Goal: Transaction & Acquisition: Purchase product/service

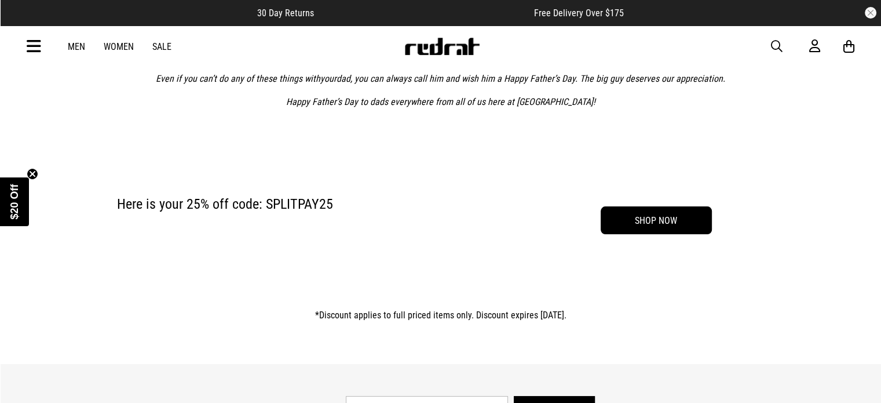
scroll to position [542, 0]
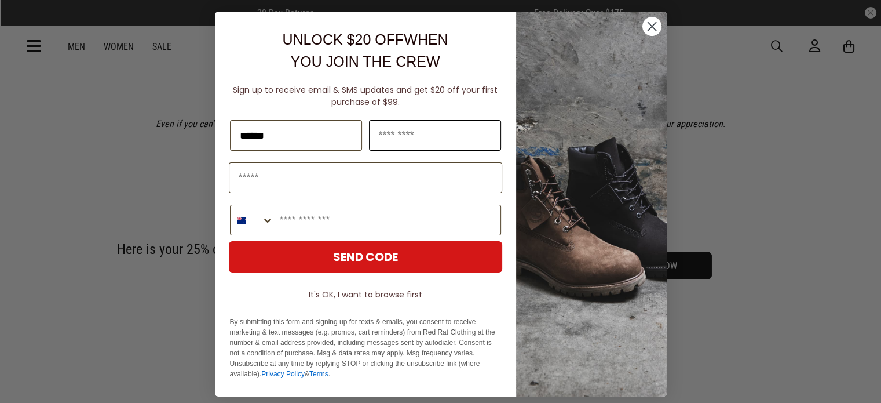
type input "******"
click at [419, 135] on input "Last Name" at bounding box center [435, 135] width 132 height 31
type input "*******"
type input "**********"
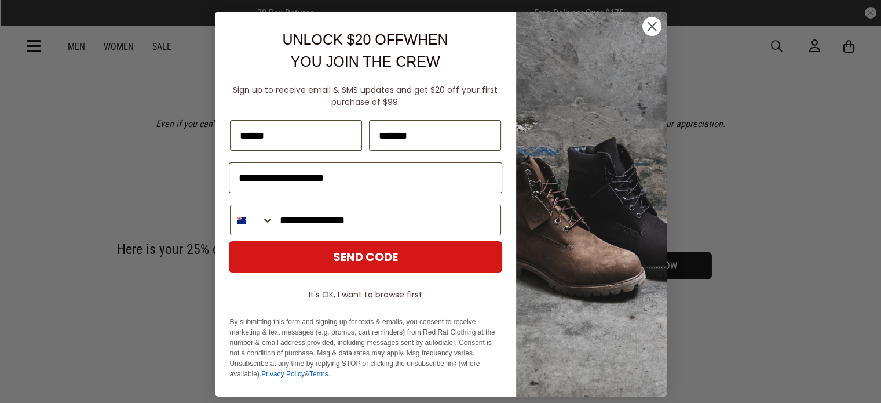
click at [361, 250] on button "SEND CODE" at bounding box center [365, 256] width 273 height 31
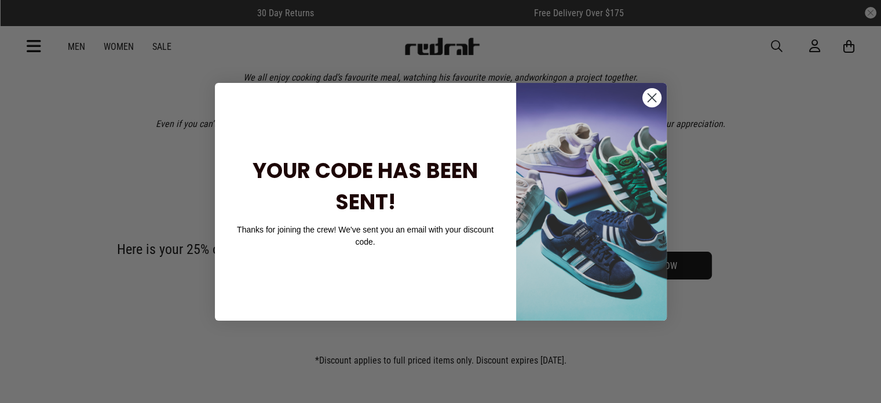
click at [646, 102] on circle "Close dialog" at bounding box center [651, 96] width 19 height 19
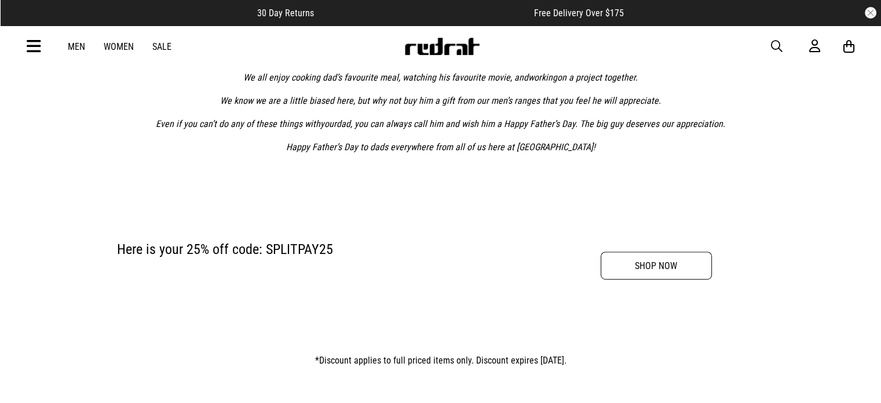
click at [672, 265] on link "SHOP NOW" at bounding box center [656, 265] width 111 height 28
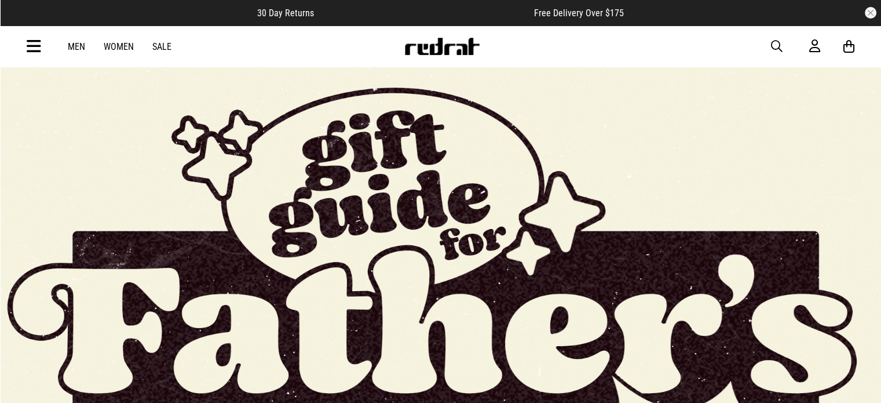
click at [75, 47] on link "Men" at bounding box center [76, 46] width 17 height 11
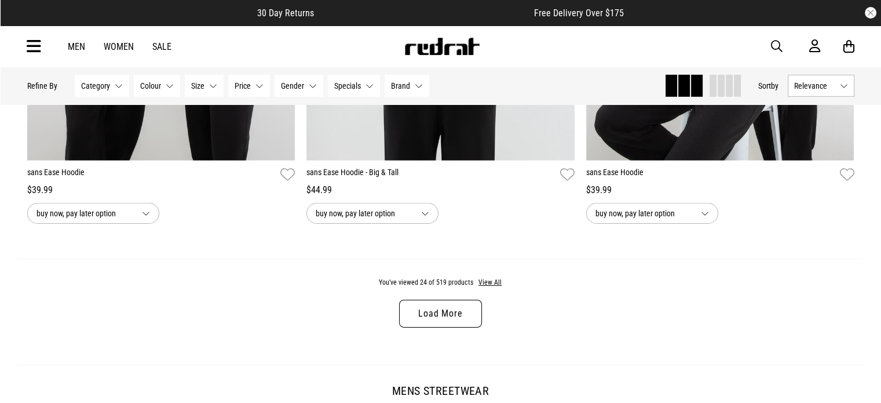
scroll to position [3665, 0]
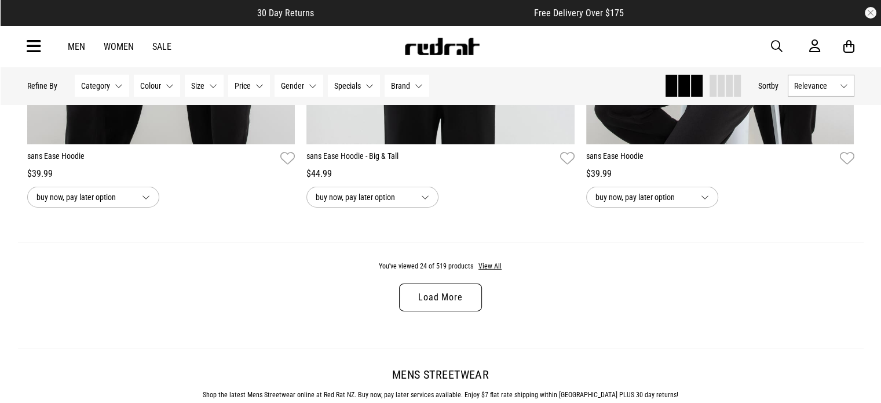
click at [433, 303] on link "Load More" at bounding box center [440, 297] width 82 height 28
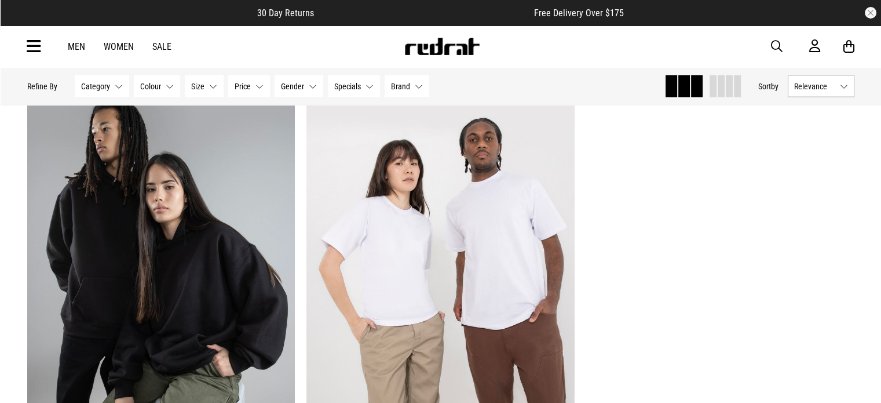
scroll to position [6571, 0]
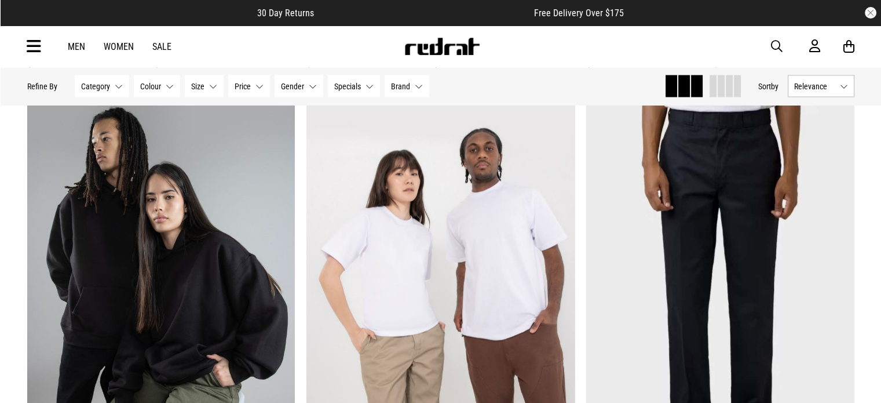
click at [405, 85] on span "Brand" at bounding box center [400, 85] width 19 height 9
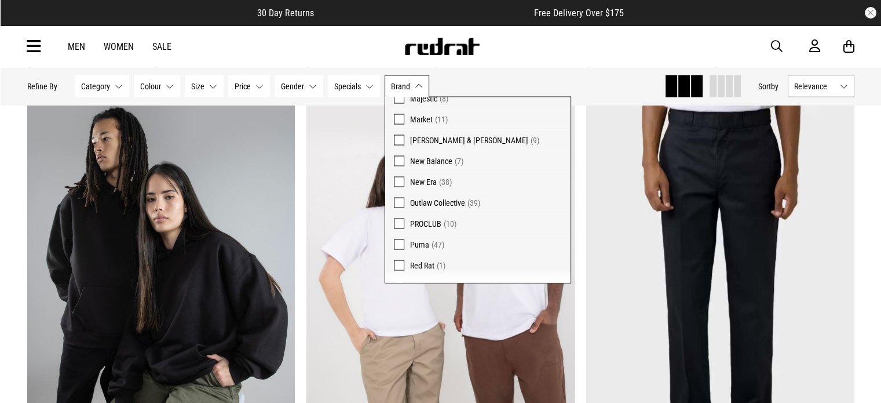
scroll to position [257, 0]
click at [399, 223] on span at bounding box center [399, 221] width 10 height 10
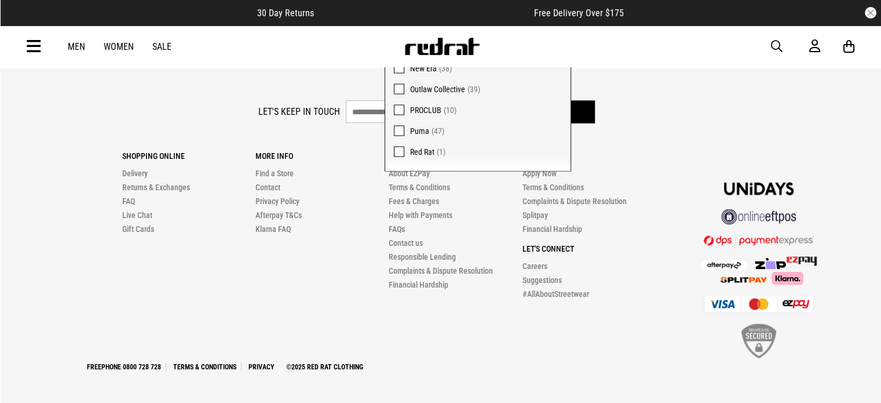
scroll to position [2150, 0]
click at [674, 94] on footer "Let's keep in touch Sign up Shopping Online Delivery Returns & Exchanges FAQ Li…" at bounding box center [440, 235] width 881 height 334
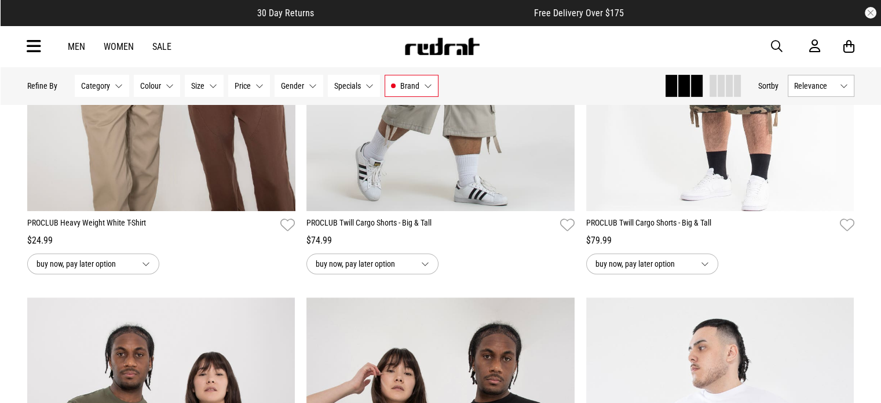
scroll to position [392, 0]
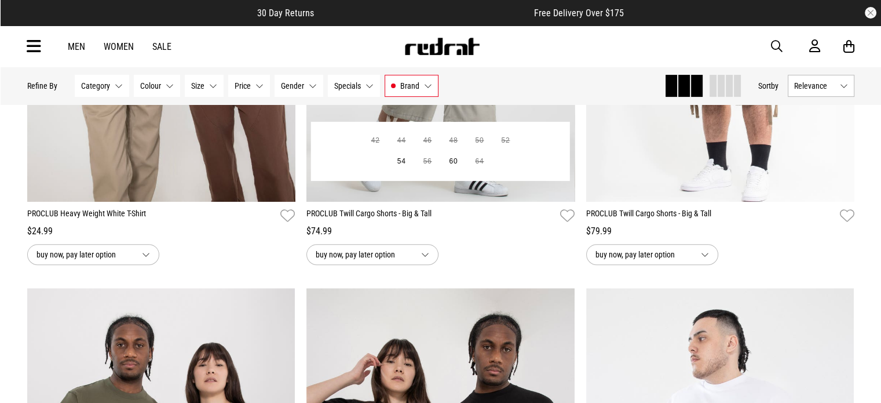
click at [352, 233] on div "$74.99" at bounding box center [440, 231] width 268 height 14
click at [364, 253] on span "buy now, pay later option" at bounding box center [364, 254] width 96 height 14
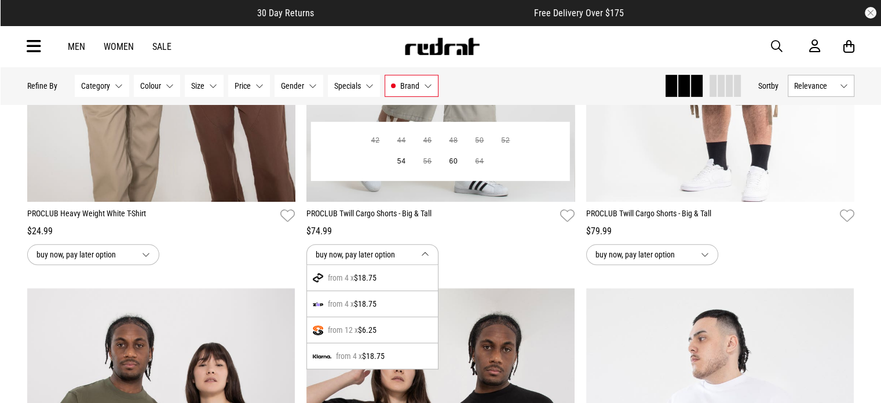
click at [363, 335] on span "$6.25" at bounding box center [367, 330] width 19 height 14
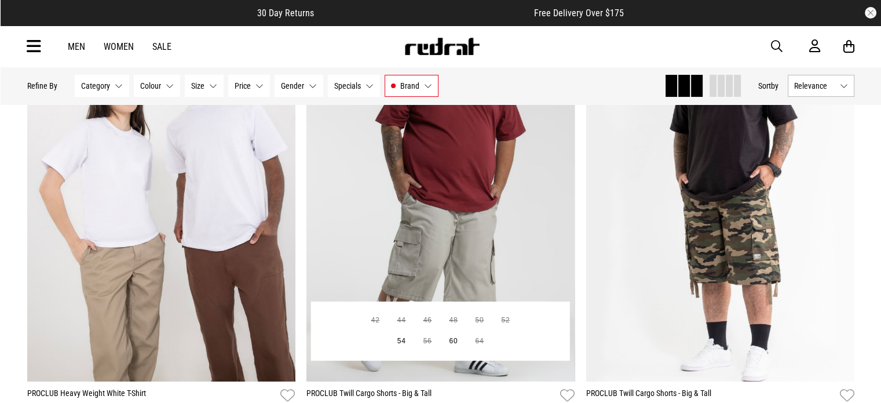
scroll to position [203, 0]
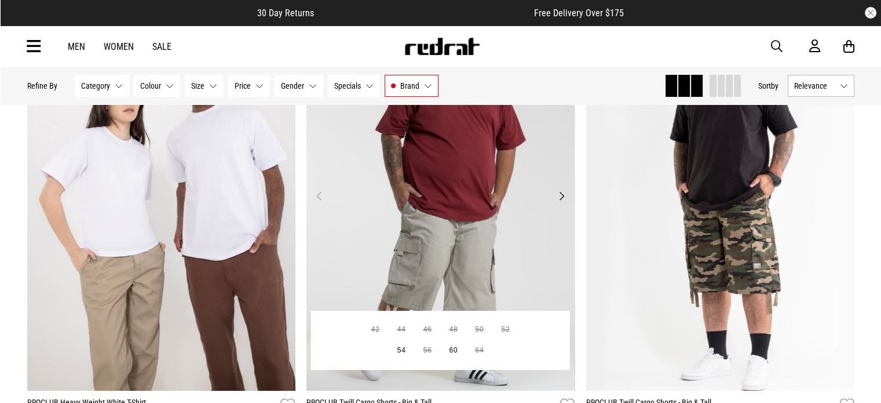
click at [520, 183] on img at bounding box center [440, 202] width 268 height 375
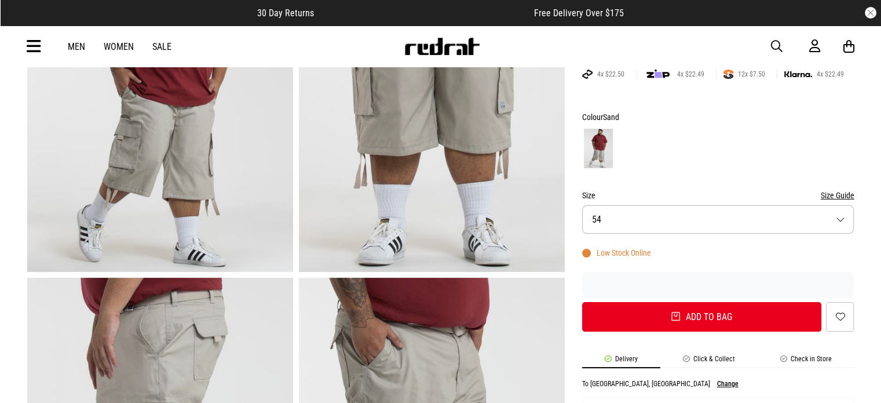
scroll to position [221, 0]
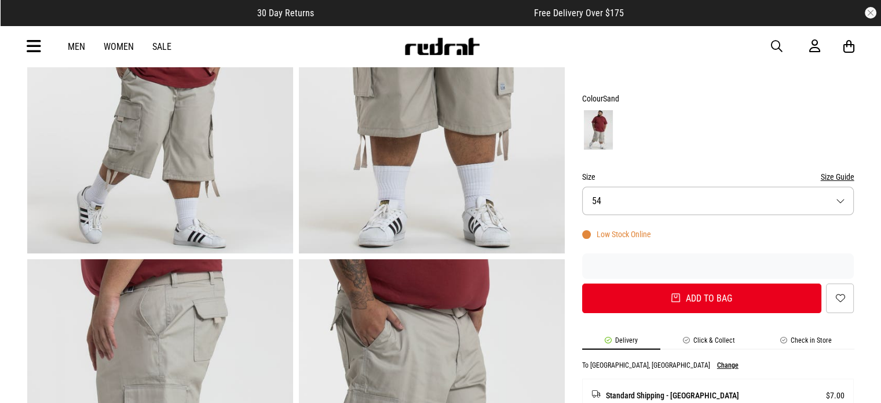
click at [794, 203] on button "Size 54" at bounding box center [718, 201] width 272 height 28
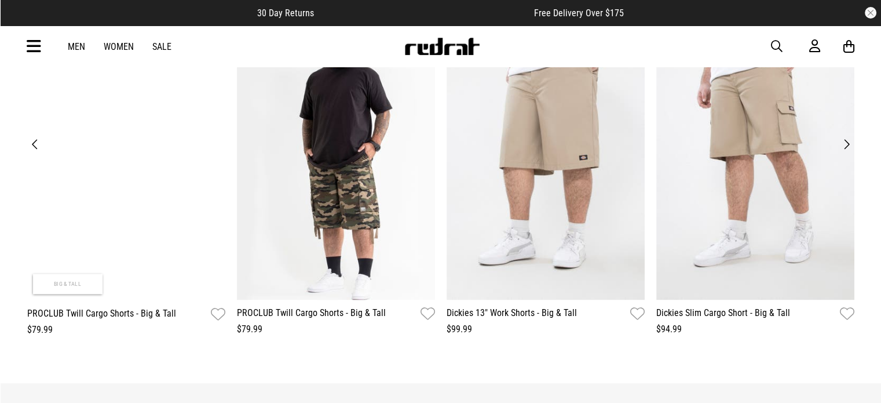
scroll to position [1433, 0]
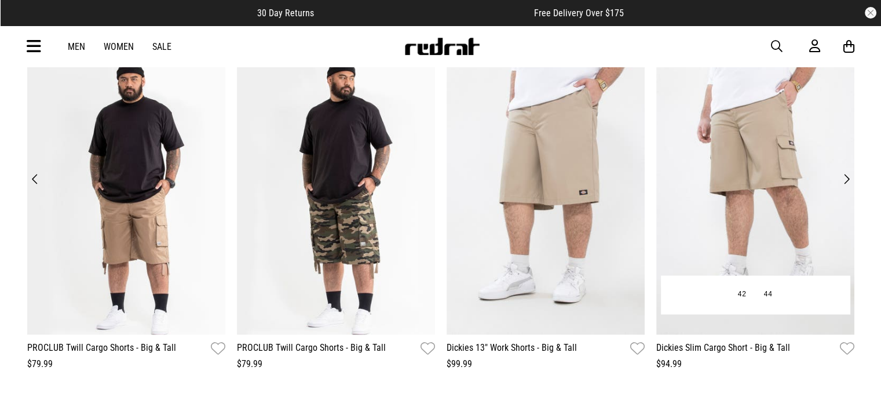
click at [695, 220] on img at bounding box center [755, 197] width 198 height 273
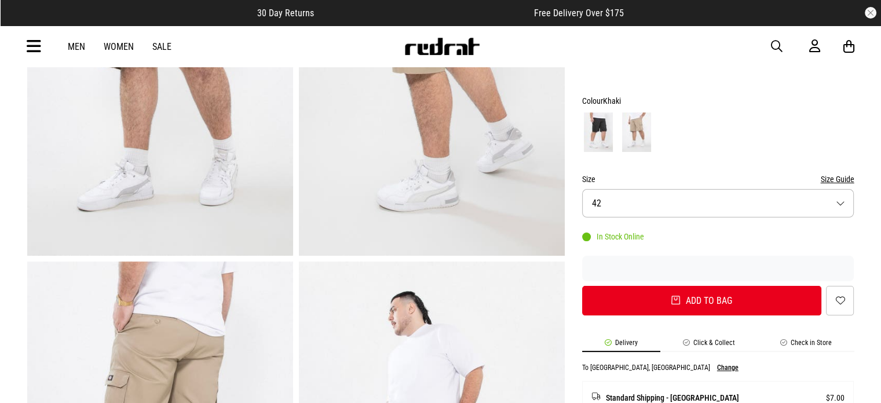
scroll to position [231, 0]
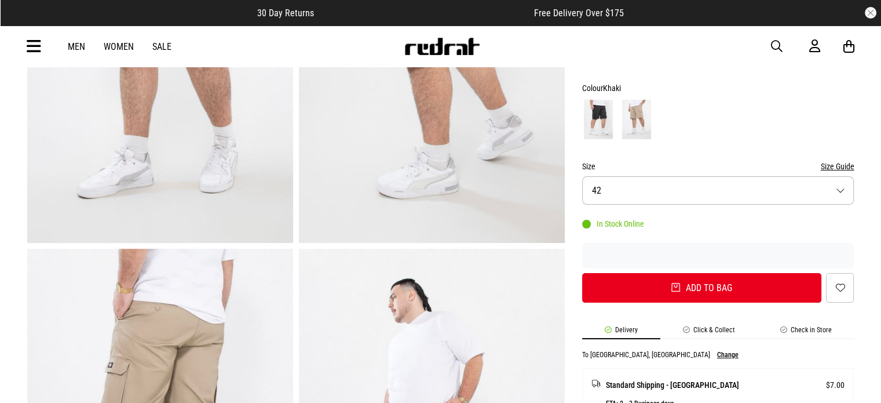
click at [753, 201] on button "Size 42" at bounding box center [718, 190] width 272 height 28
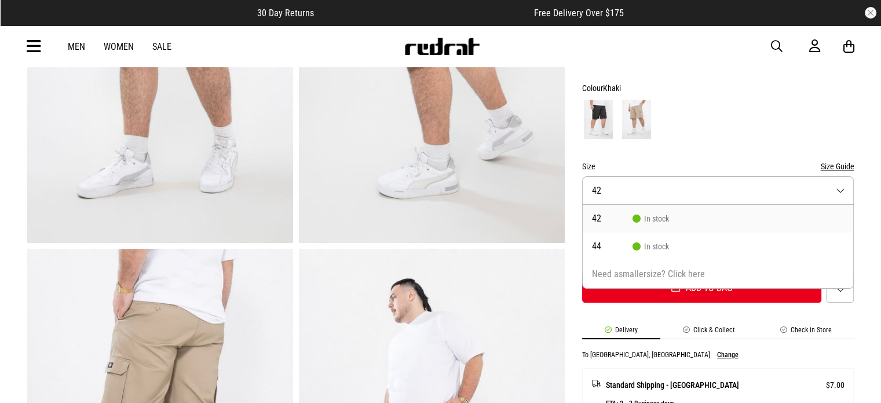
click at [679, 217] on li "42 In stock" at bounding box center [718, 218] width 271 height 28
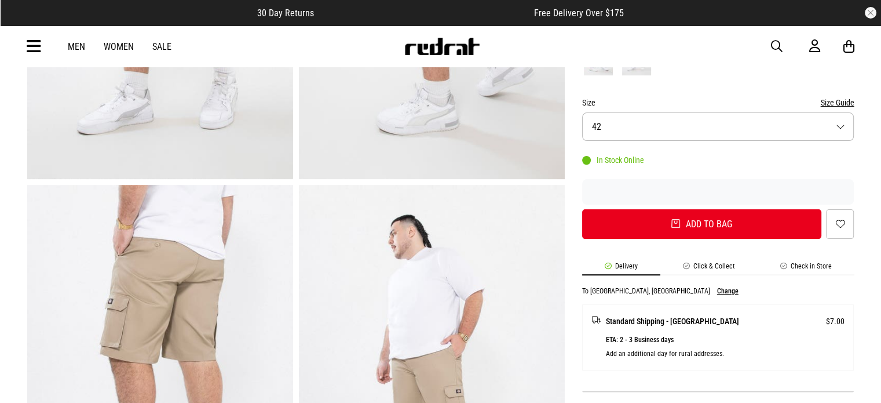
scroll to position [278, 0]
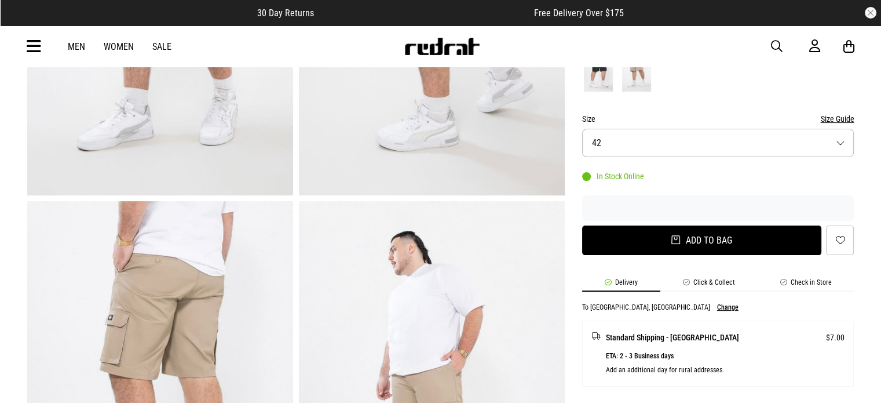
click at [718, 229] on button "Add to bag" at bounding box center [702, 240] width 240 height 30
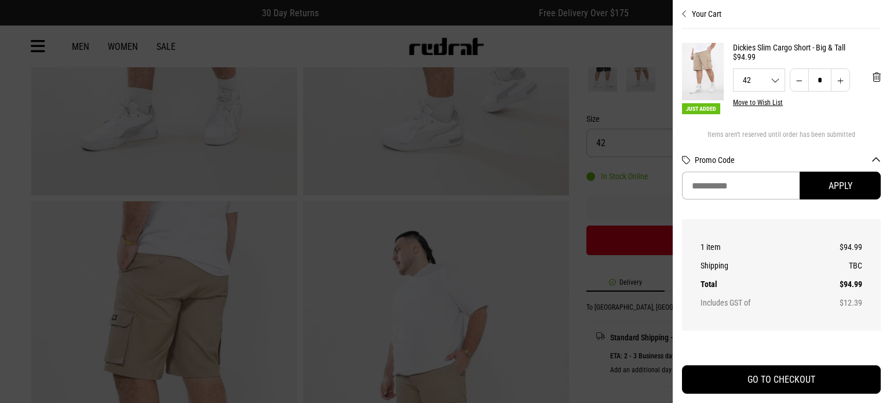
click at [191, 60] on div at bounding box center [445, 201] width 890 height 403
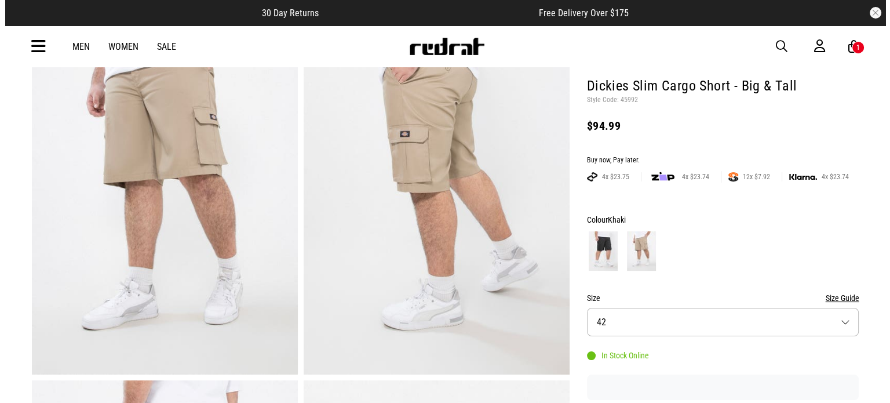
scroll to position [0, 0]
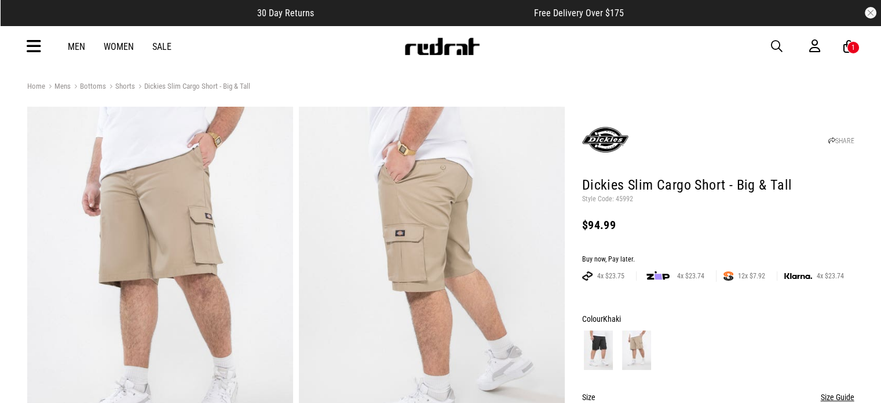
click at [28, 56] on div "Men Women Sale Sign in New Back Footwear Back Mens Back Womens Back Youth & Kid…" at bounding box center [441, 46] width 846 height 42
click at [38, 43] on icon at bounding box center [34, 46] width 14 height 19
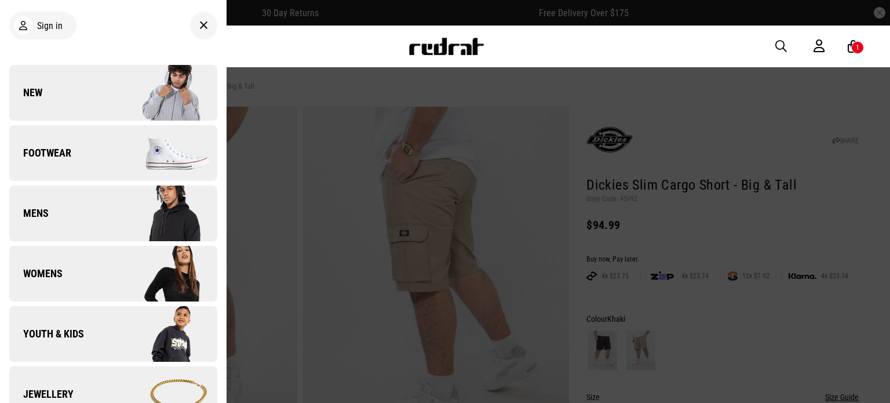
click at [171, 202] on img at bounding box center [165, 213] width 104 height 58
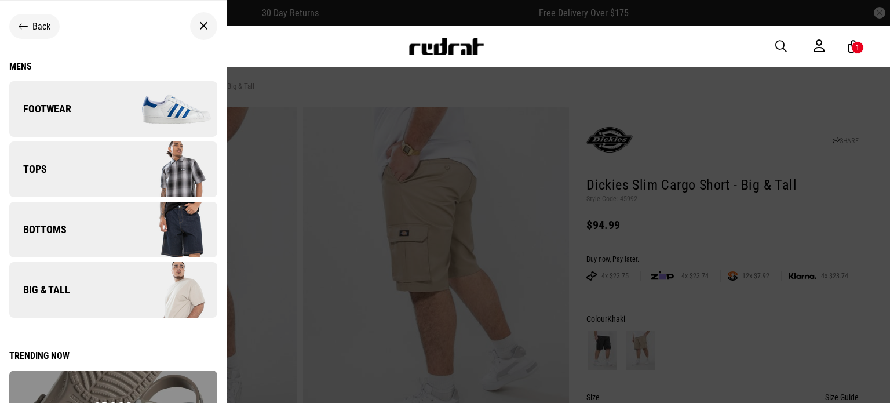
drag, startPoint x: 225, startPoint y: 174, endPoint x: 217, endPoint y: 109, distance: 65.4
click at [217, 109] on div "Back Mens Footwear Back Mens / Footwear Slides Jandals Boots Sneakers Socks Bas…" at bounding box center [113, 274] width 226 height 528
click at [63, 237] on link "Bottoms" at bounding box center [113, 230] width 208 height 56
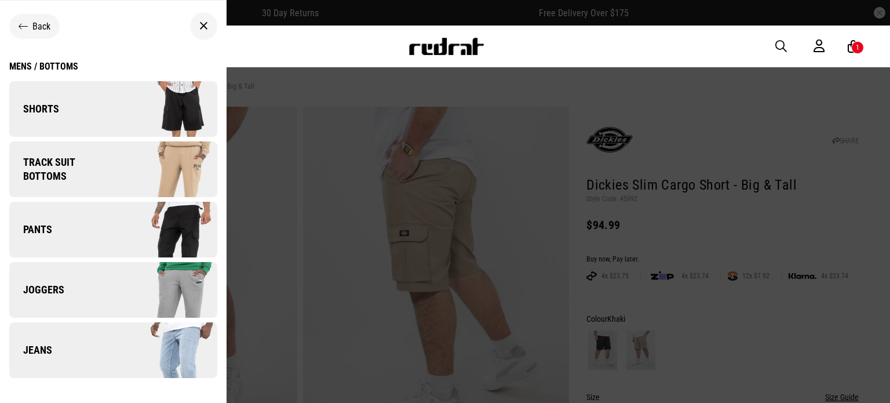
click at [85, 129] on link "Shorts" at bounding box center [113, 109] width 208 height 56
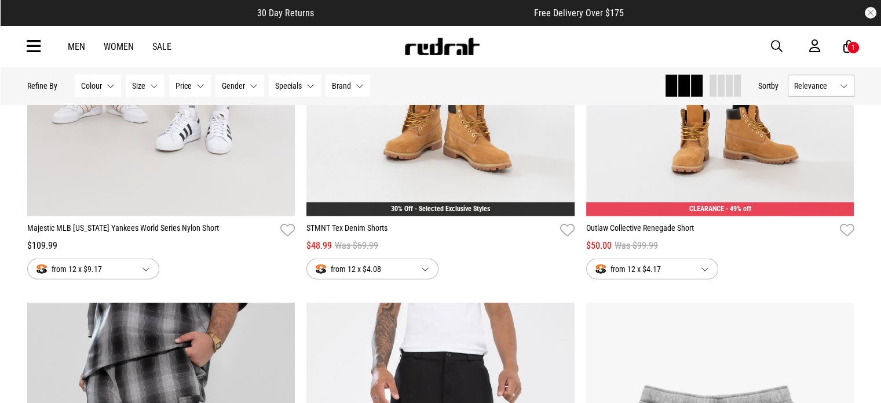
scroll to position [3717, 0]
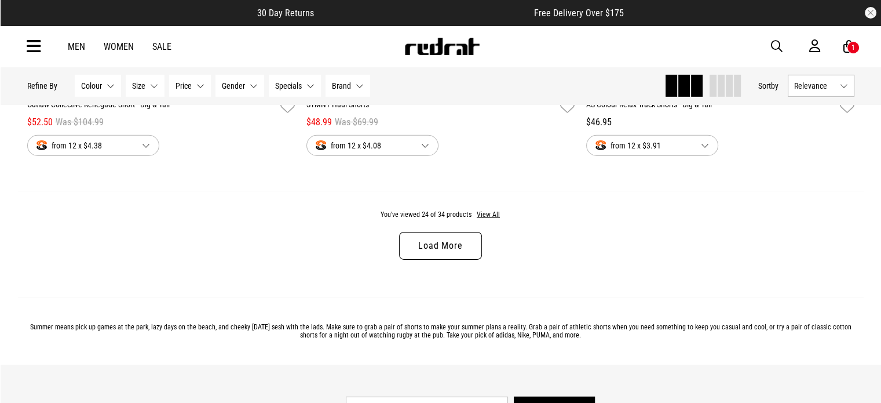
click at [410, 258] on link "Load More" at bounding box center [440, 246] width 82 height 28
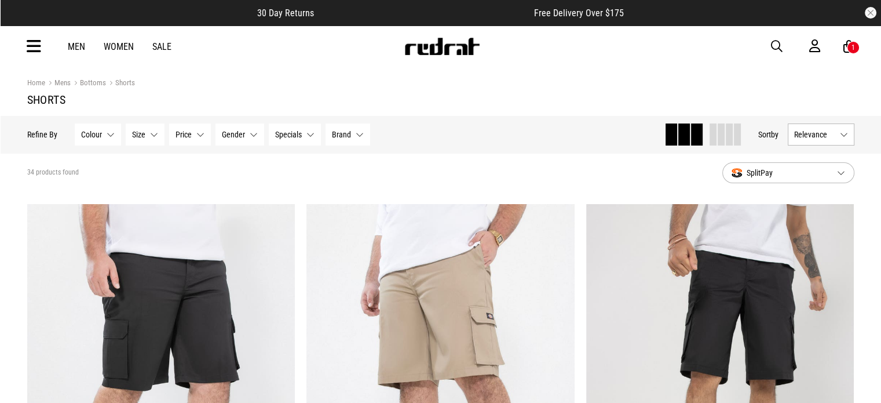
click at [123, 52] on link "Women" at bounding box center [119, 46] width 30 height 11
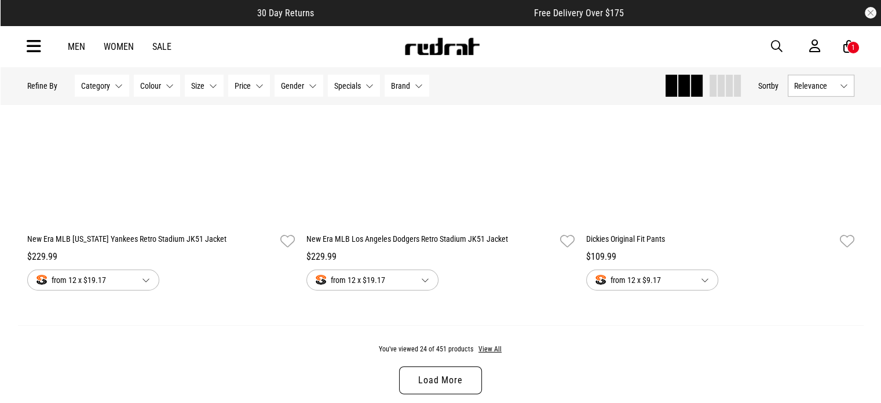
scroll to position [3577, 0]
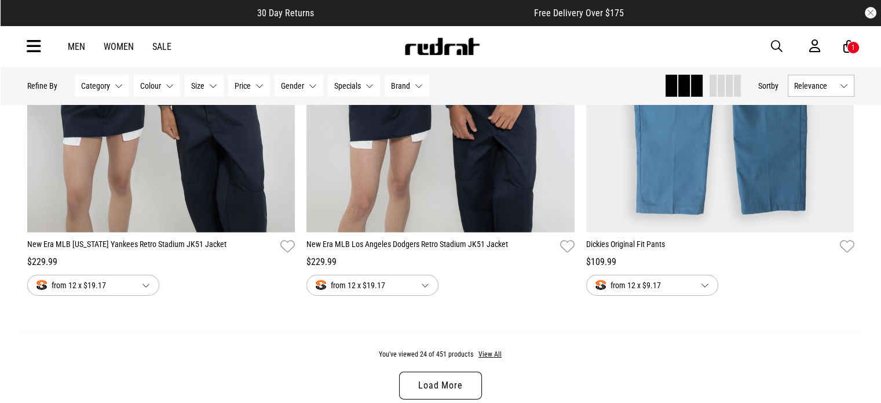
click at [459, 390] on link "Load More" at bounding box center [440, 385] width 82 height 28
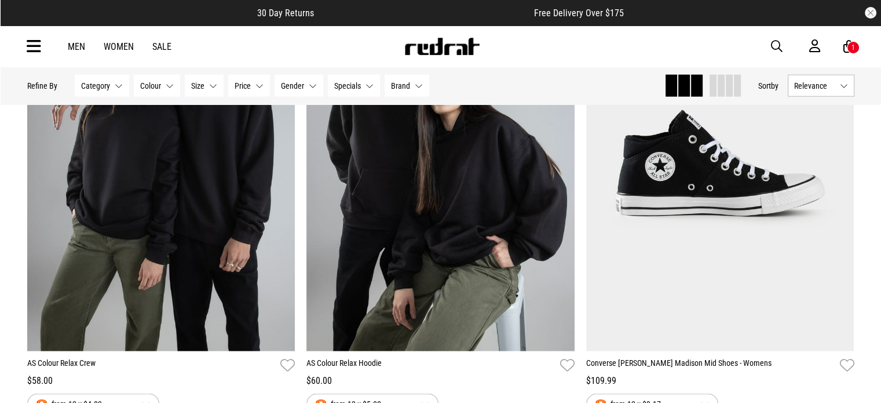
scroll to position [7319, 0]
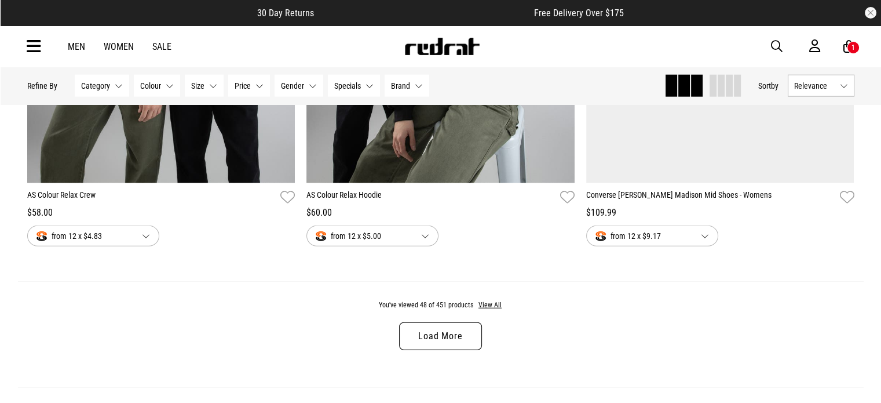
click at [435, 338] on link "Load More" at bounding box center [440, 336] width 82 height 28
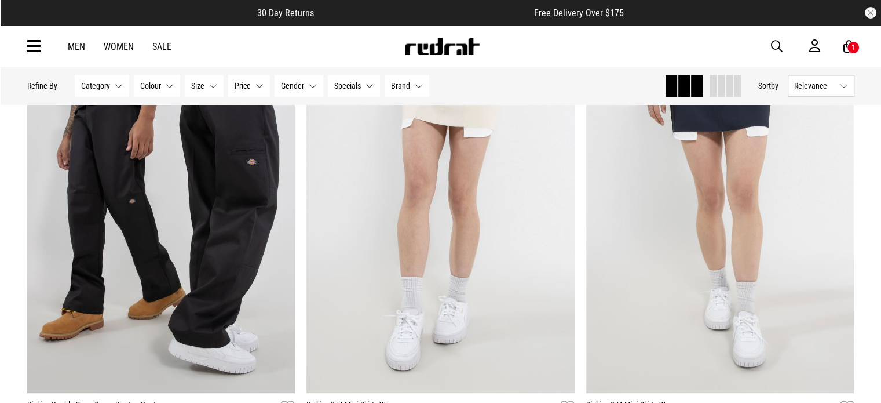
scroll to position [10326, 0]
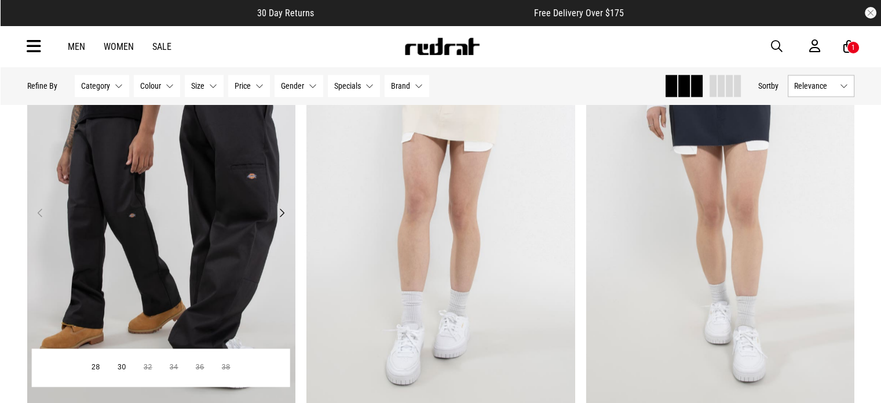
click at [70, 258] on img at bounding box center [161, 219] width 268 height 375
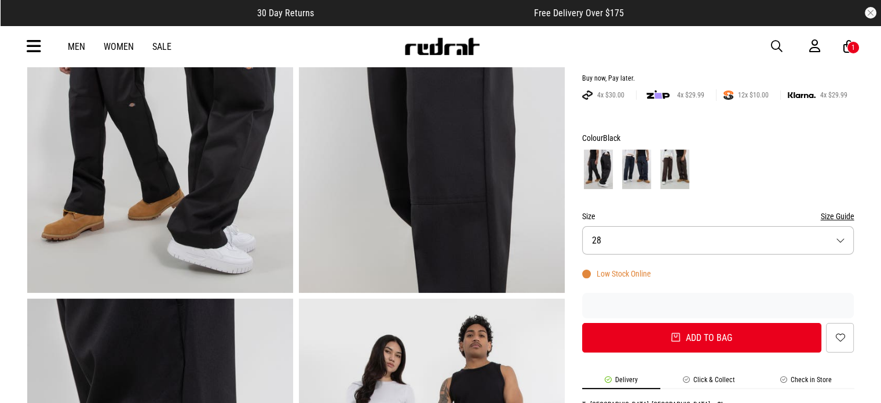
scroll to position [184, 0]
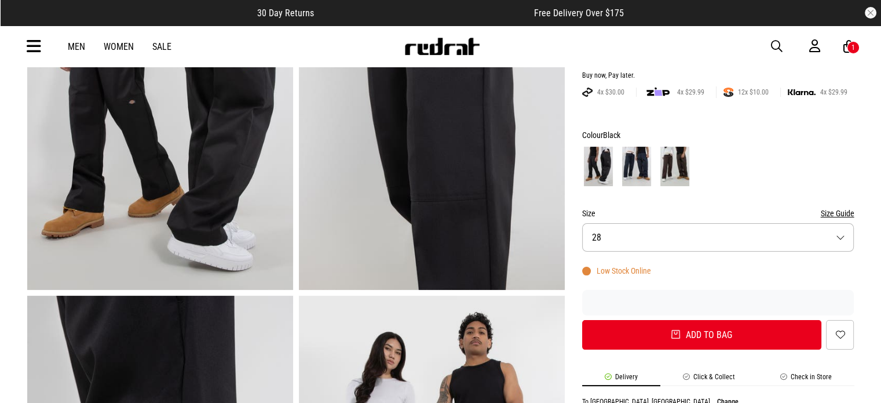
click at [805, 241] on button "Size 28" at bounding box center [718, 237] width 272 height 28
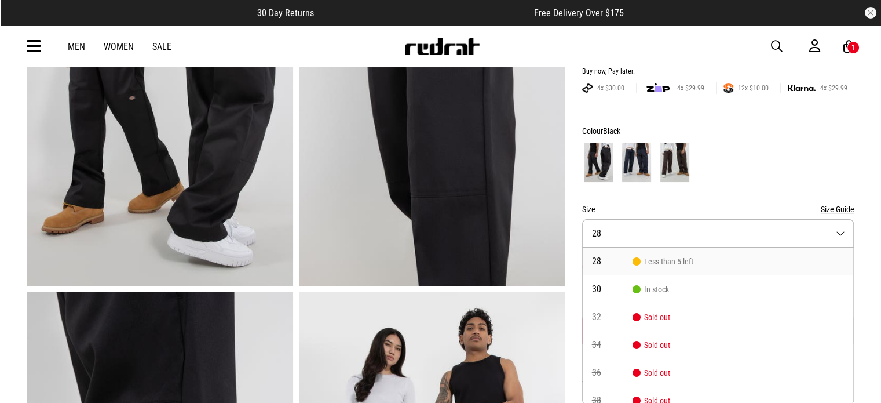
click at [834, 207] on button "Size Guide" at bounding box center [837, 209] width 34 height 14
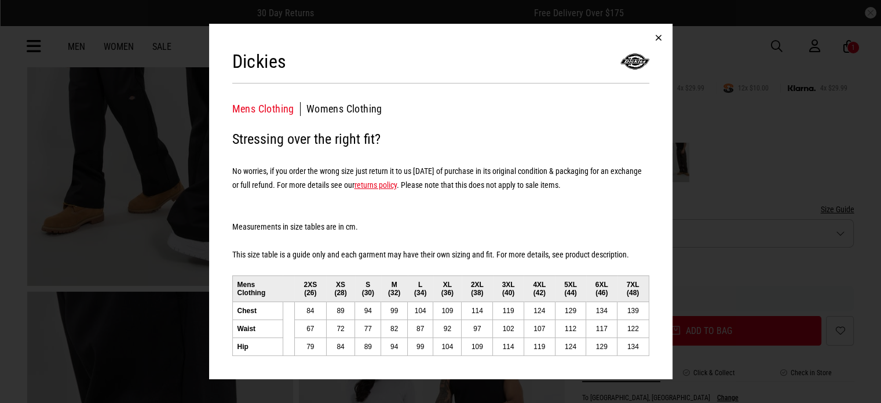
click at [660, 41] on button "button" at bounding box center [659, 38] width 28 height 28
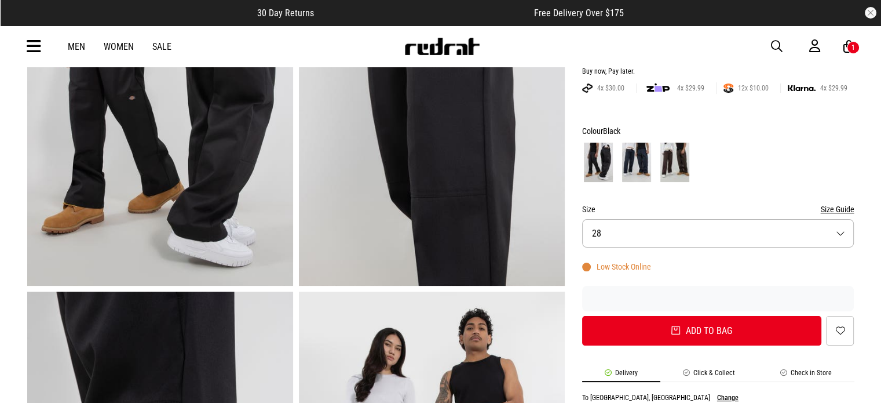
click at [815, 236] on button "Size 28" at bounding box center [718, 233] width 272 height 28
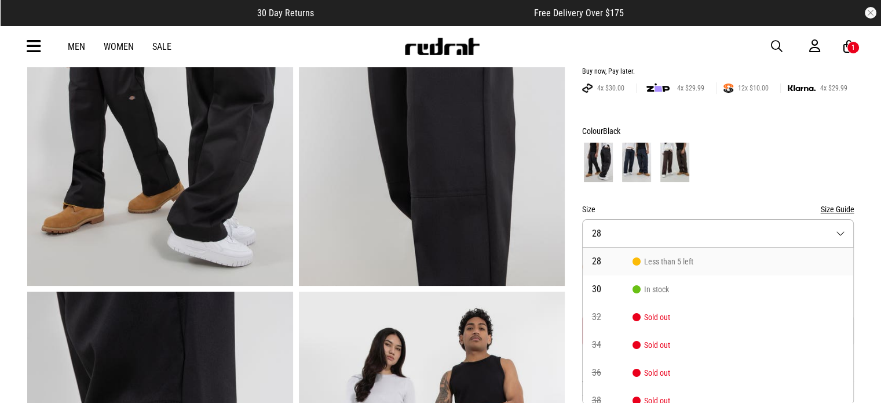
click at [832, 129] on div "Colour Black" at bounding box center [718, 131] width 272 height 14
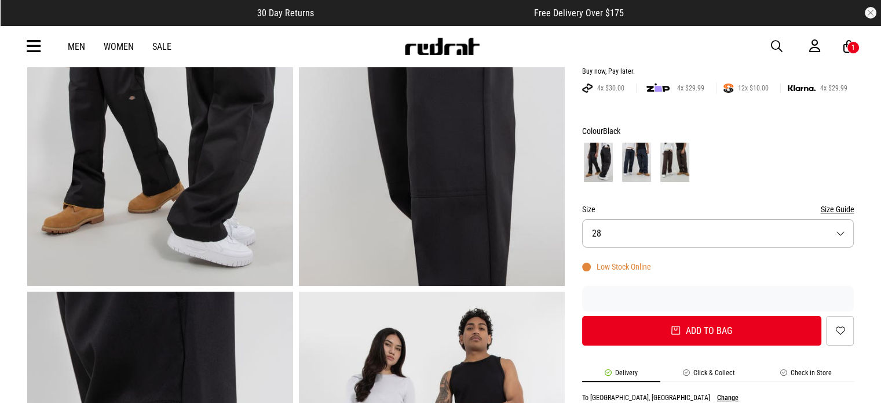
click at [809, 236] on button "Size 28" at bounding box center [718, 233] width 272 height 28
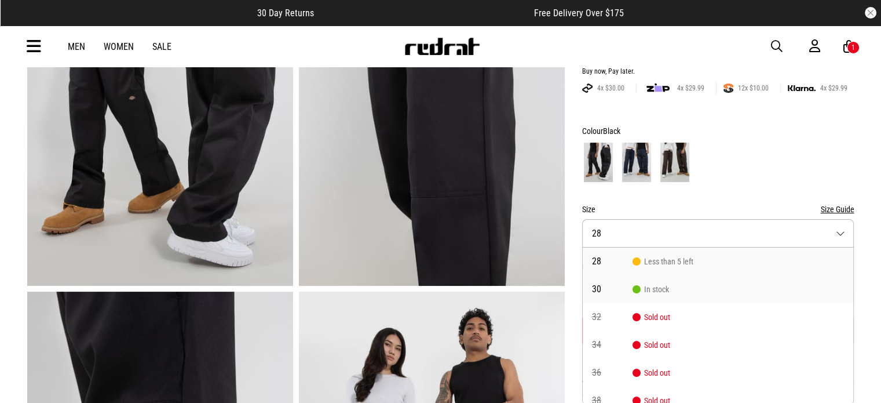
click at [619, 289] on span "30" at bounding box center [612, 288] width 41 height 9
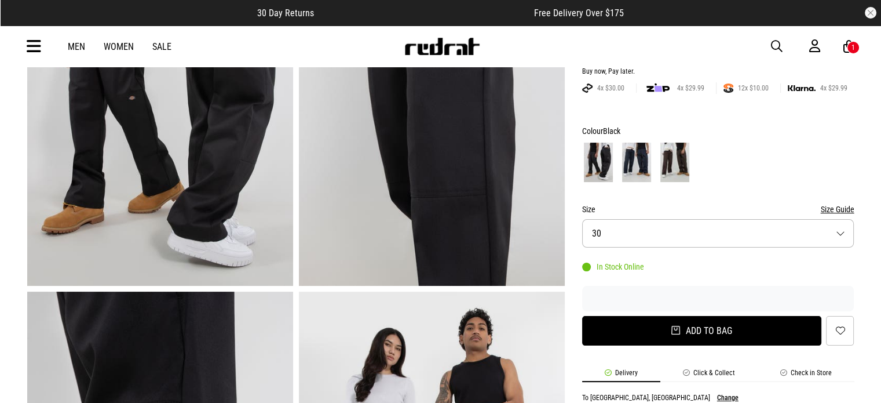
click at [739, 334] on button "Add to bag" at bounding box center [702, 331] width 240 height 30
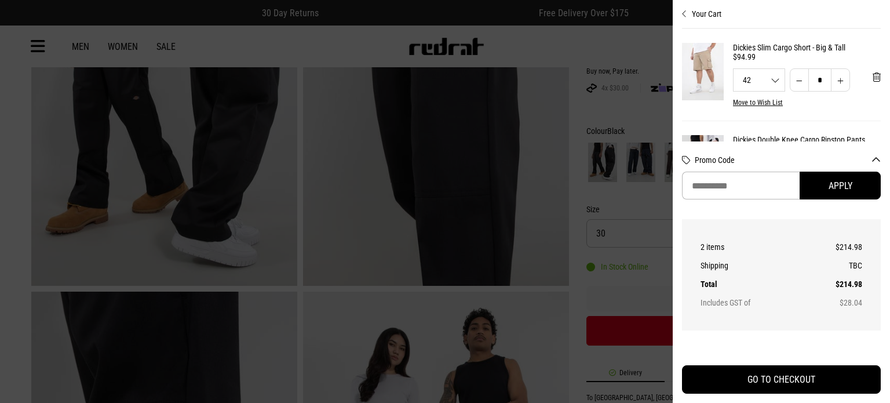
click at [538, 50] on div at bounding box center [445, 201] width 890 height 403
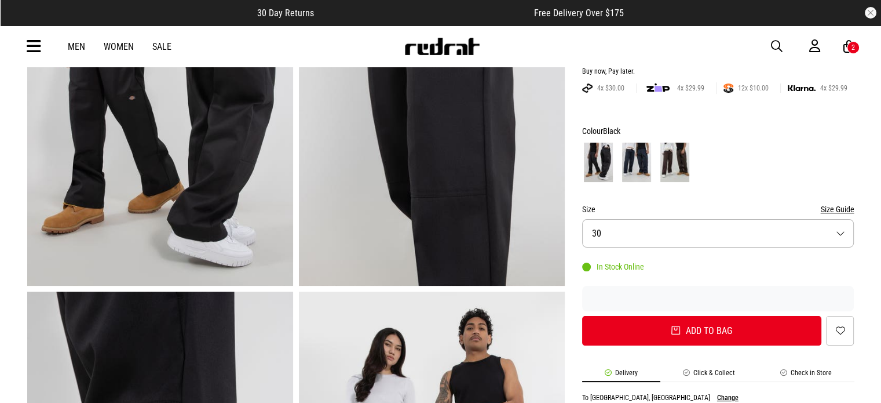
click at [167, 43] on link "Sale" at bounding box center [161, 46] width 19 height 11
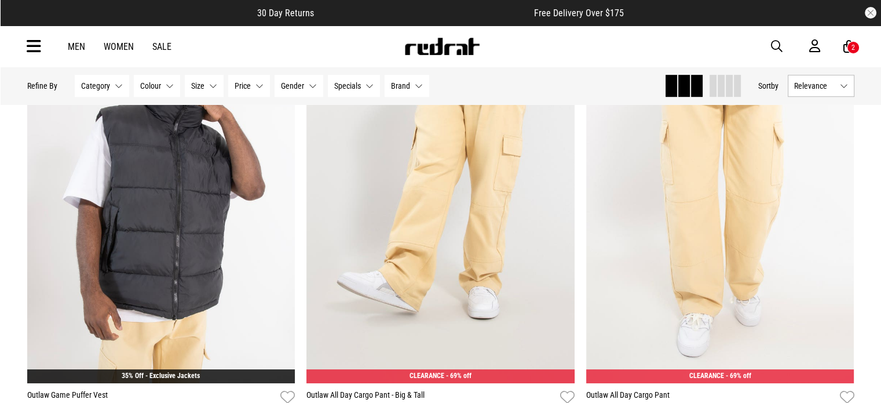
scroll to position [684, 0]
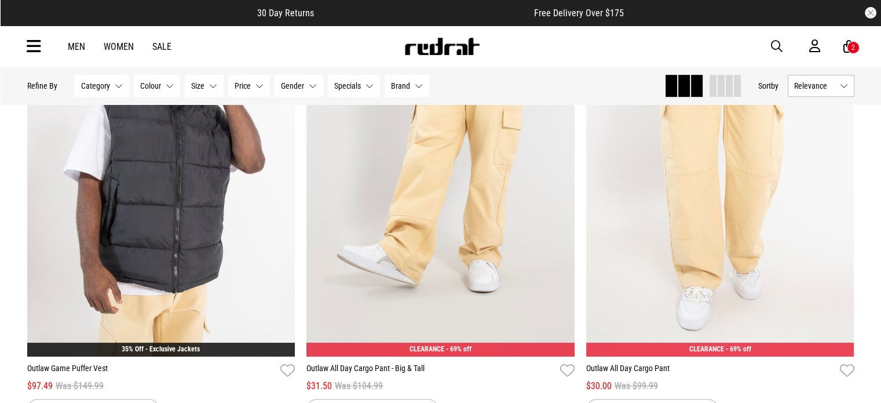
drag, startPoint x: 882, startPoint y: 21, endPoint x: 889, endPoint y: 81, distance: 59.5
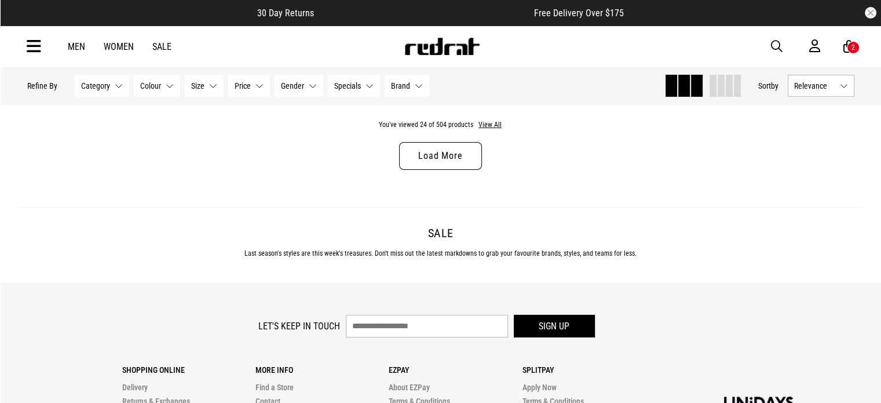
scroll to position [3575, 0]
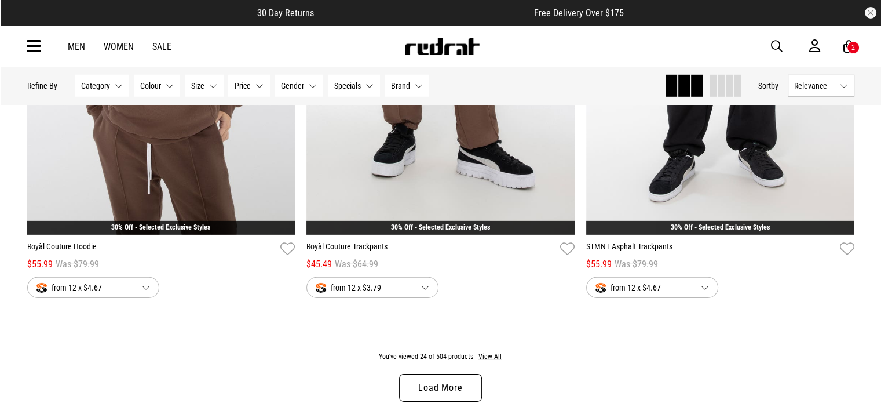
click at [437, 388] on link "Load More" at bounding box center [440, 388] width 82 height 28
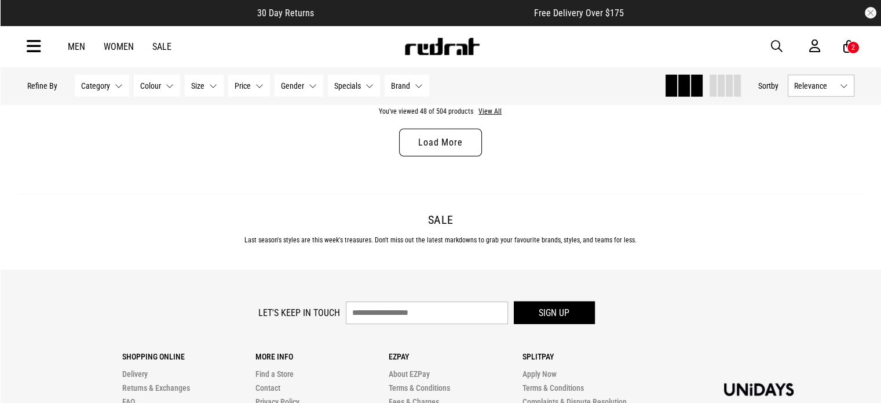
scroll to position [7326, 0]
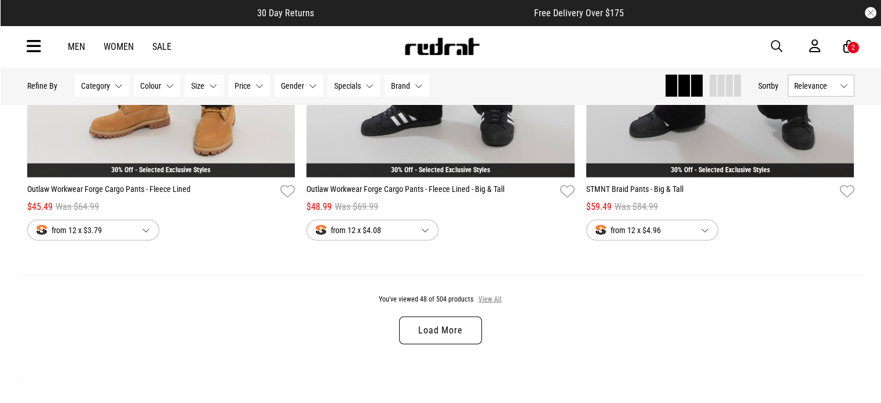
click at [489, 305] on button "View All" at bounding box center [490, 299] width 24 height 10
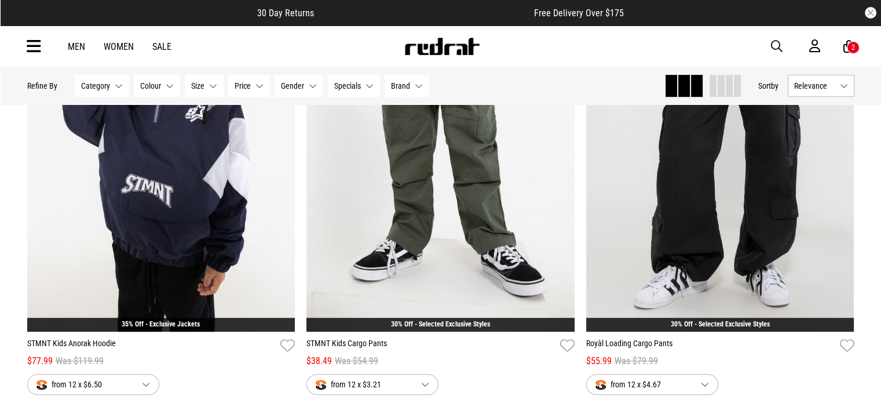
scroll to position [9494, 0]
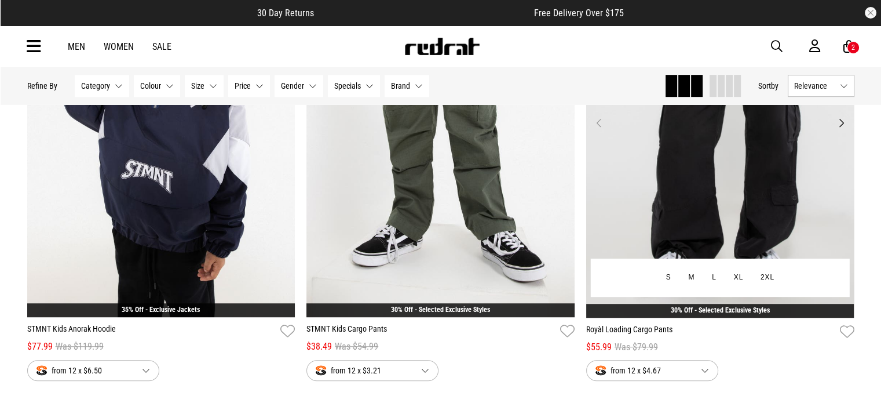
click at [716, 238] on img at bounding box center [720, 129] width 268 height 375
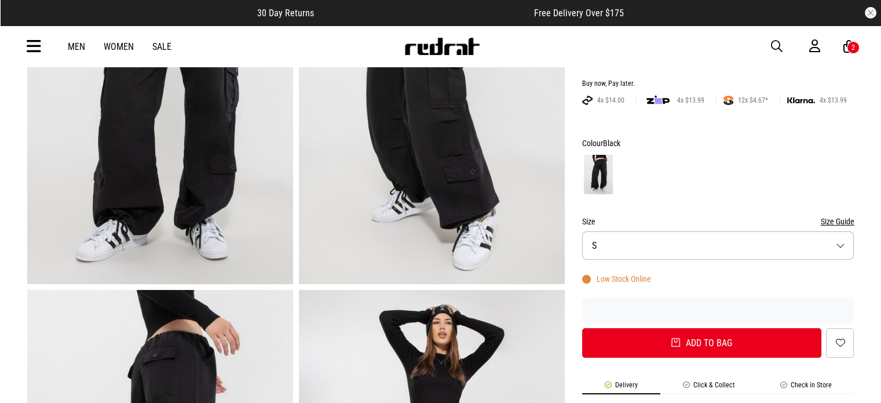
scroll to position [211, 0]
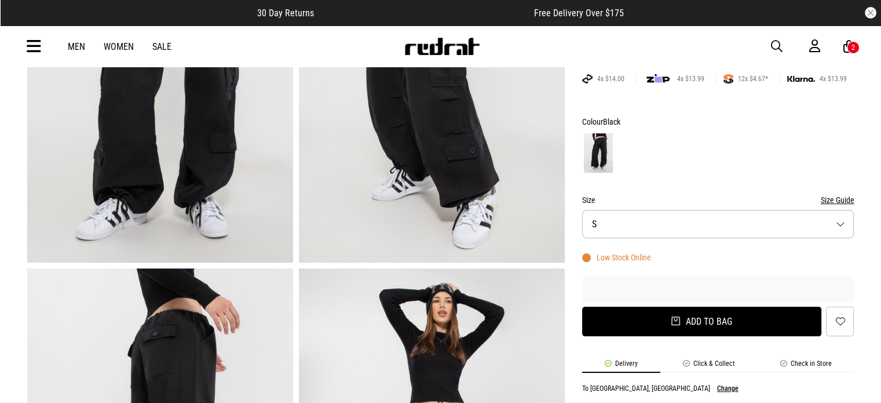
click at [730, 328] on button "Add to bag" at bounding box center [702, 321] width 240 height 30
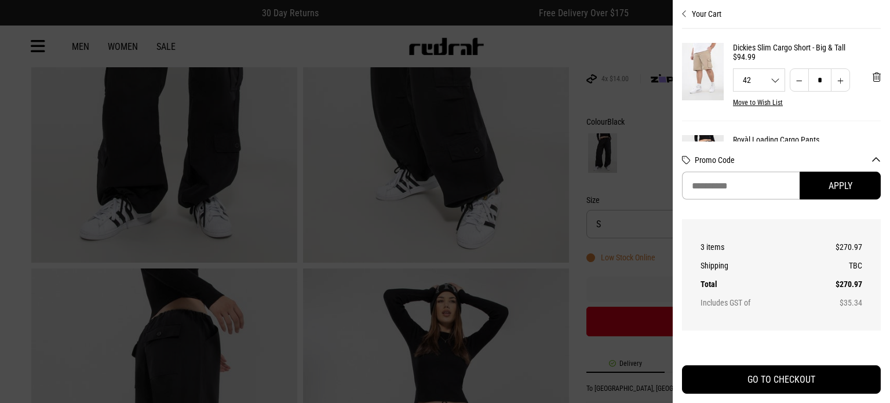
click at [637, 47] on div at bounding box center [445, 201] width 890 height 403
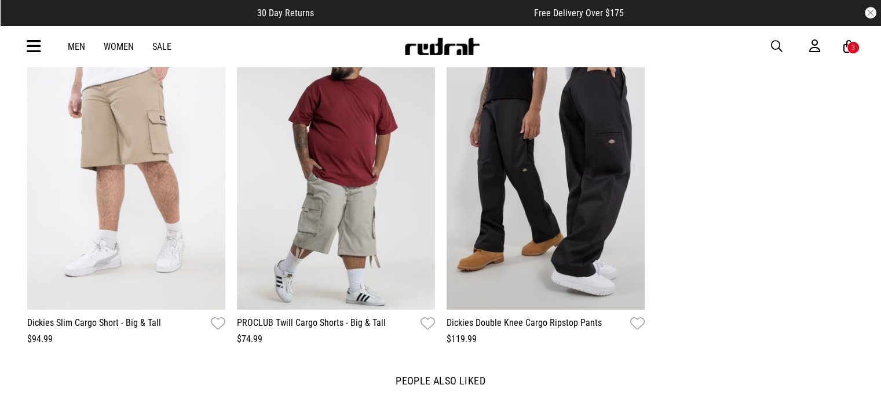
scroll to position [694, 0]
